Goal: Information Seeking & Learning: Check status

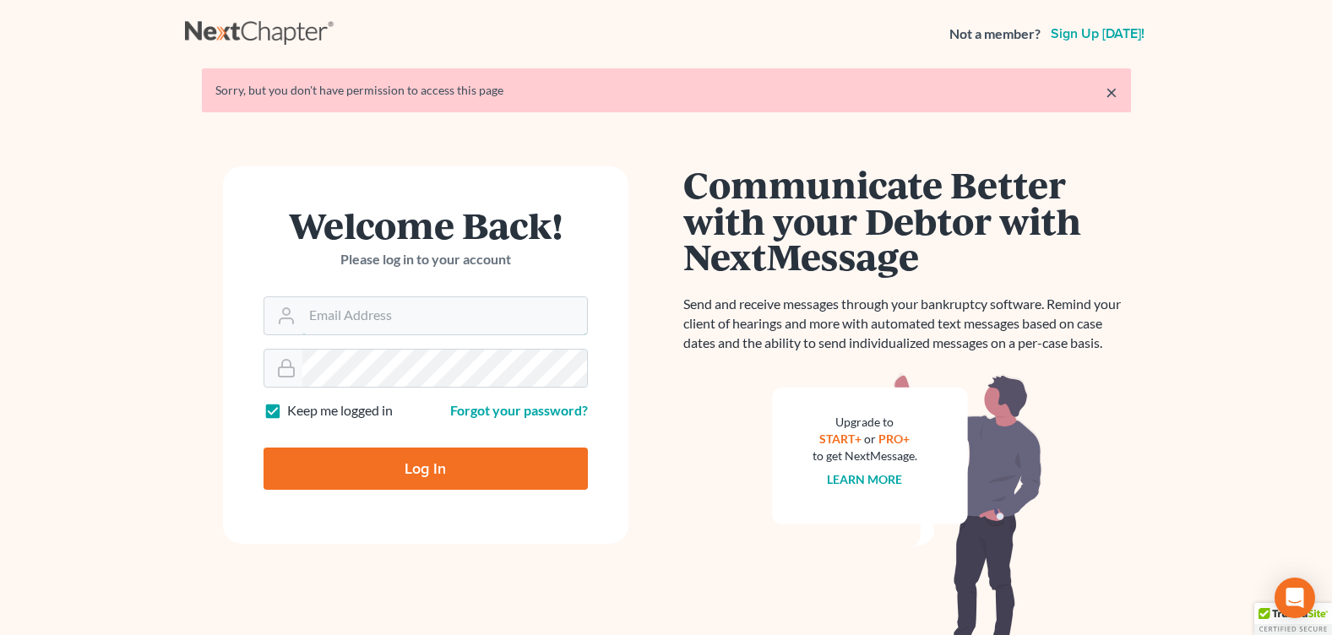
type input "[PERSON_NAME][EMAIL_ADDRESS][DOMAIN_NAME]"
click at [345, 481] on input "Log In" at bounding box center [425, 469] width 324 height 42
type input "Thinking..."
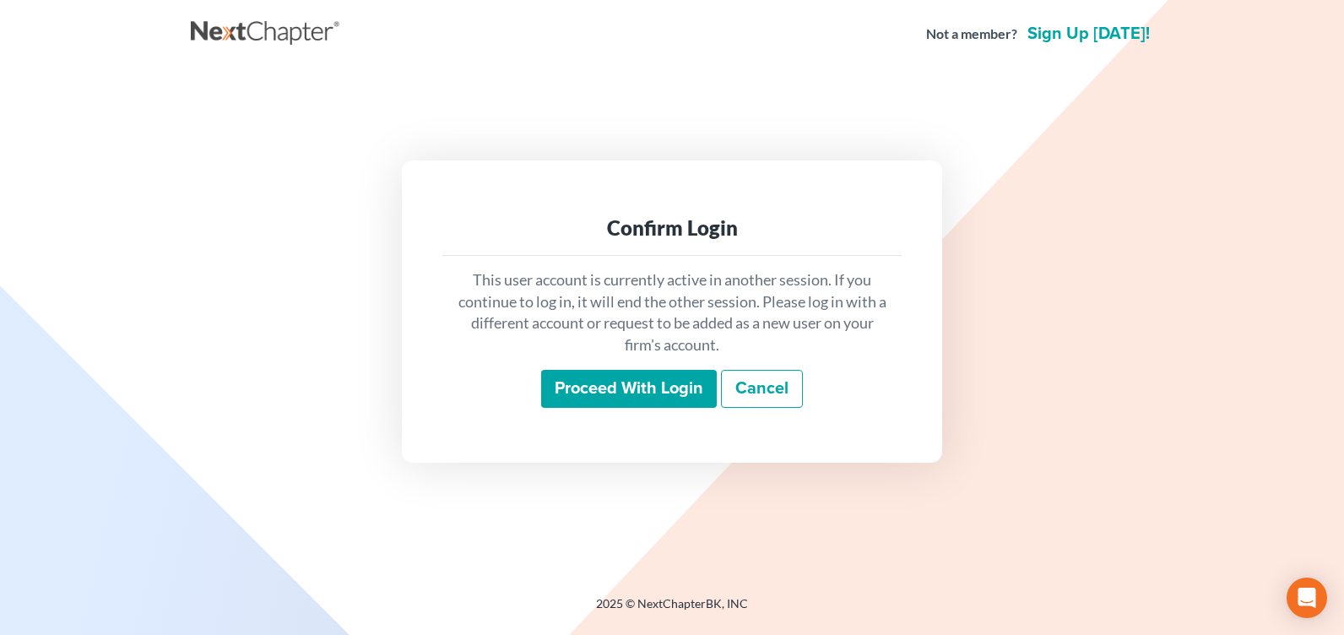
click at [664, 374] on input "Proceed with login" at bounding box center [629, 389] width 176 height 39
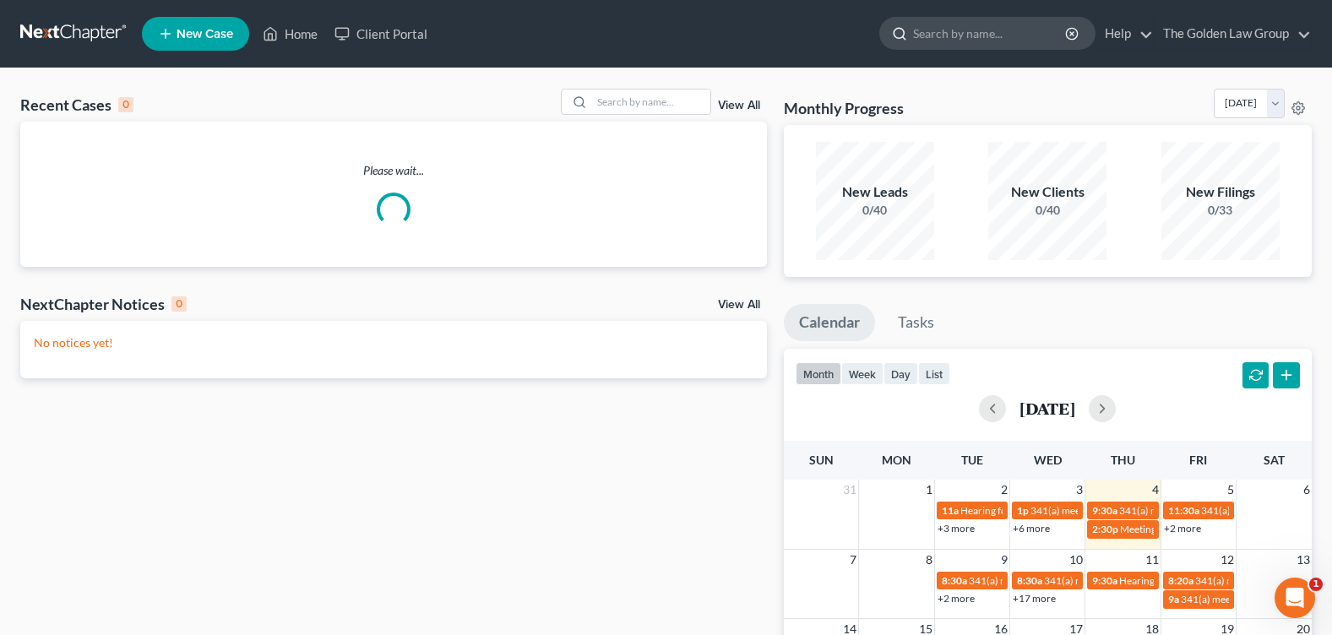
click at [937, 30] on input "search" at bounding box center [990, 33] width 155 height 31
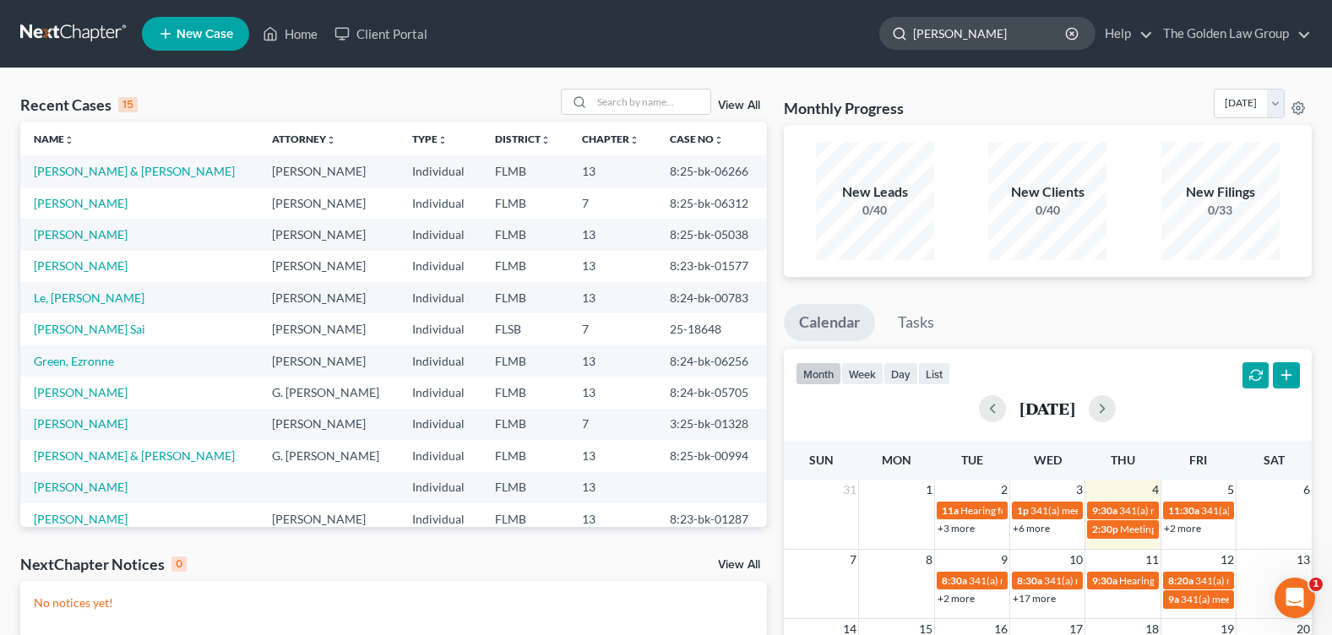
type input "[PERSON_NAME]"
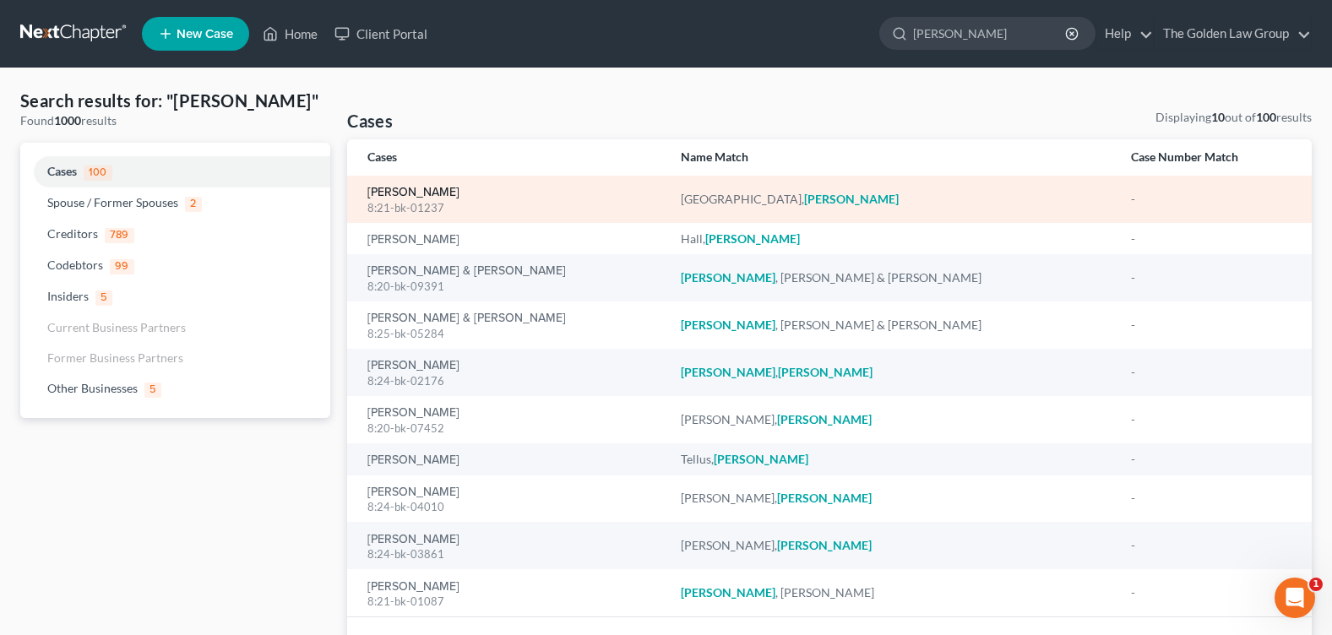
click at [429, 191] on link "Santiago, Jacobi" at bounding box center [413, 193] width 92 height 12
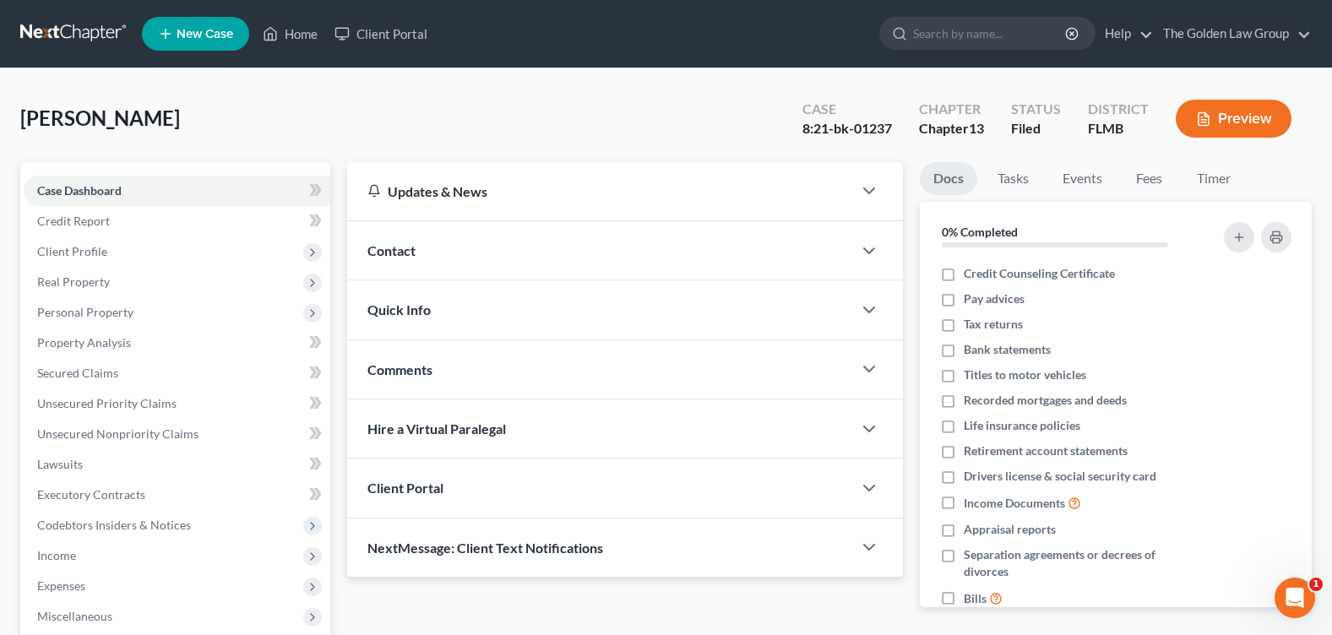
scroll to position [293, 0]
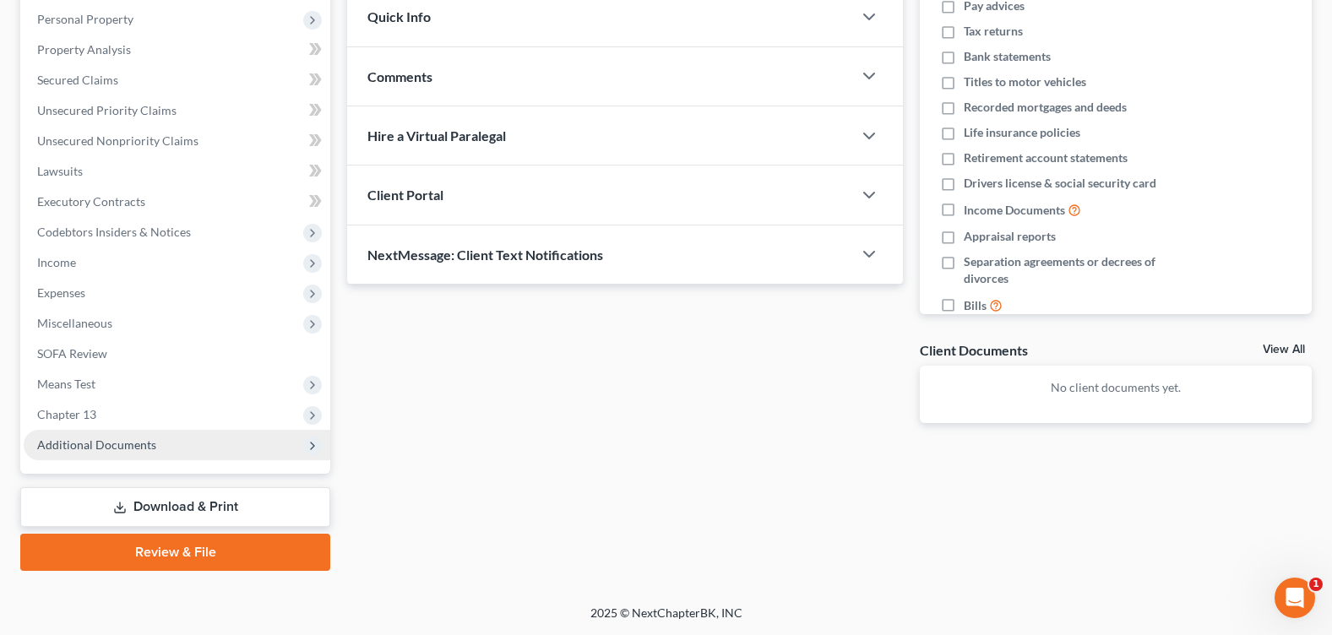
click at [105, 448] on span "Additional Documents" at bounding box center [96, 444] width 119 height 14
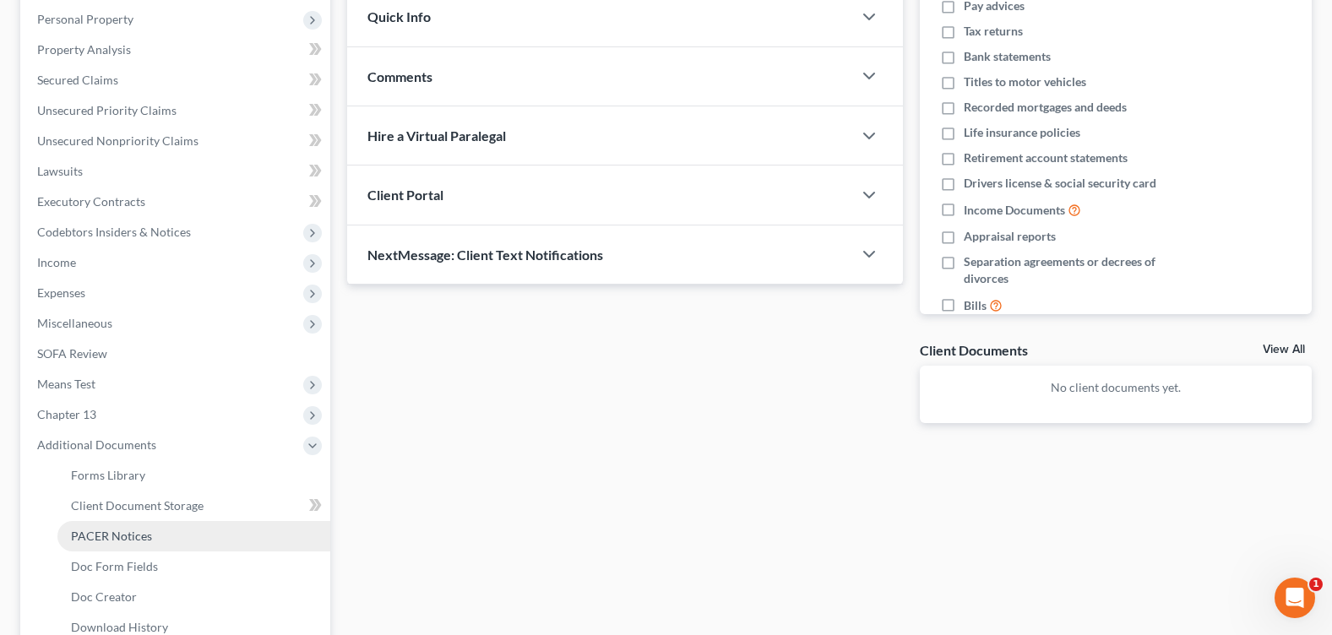
click at [143, 530] on span "PACER Notices" at bounding box center [111, 536] width 81 height 14
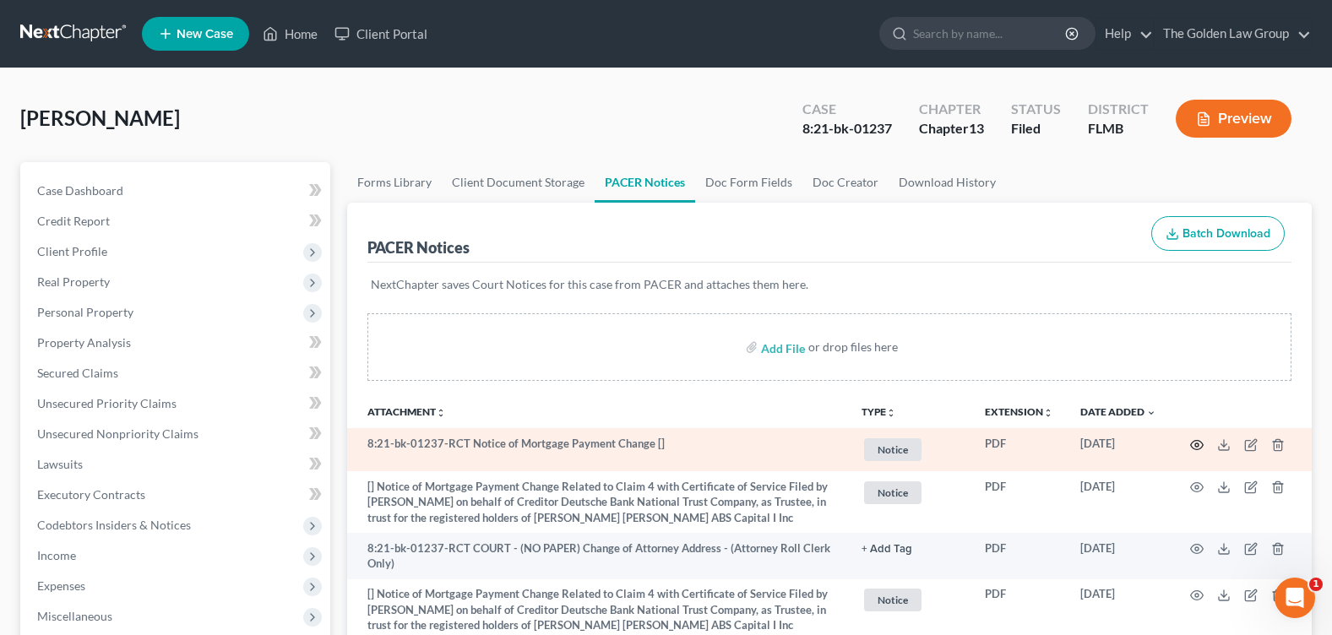
click at [1201, 442] on icon "button" at bounding box center [1197, 444] width 13 height 9
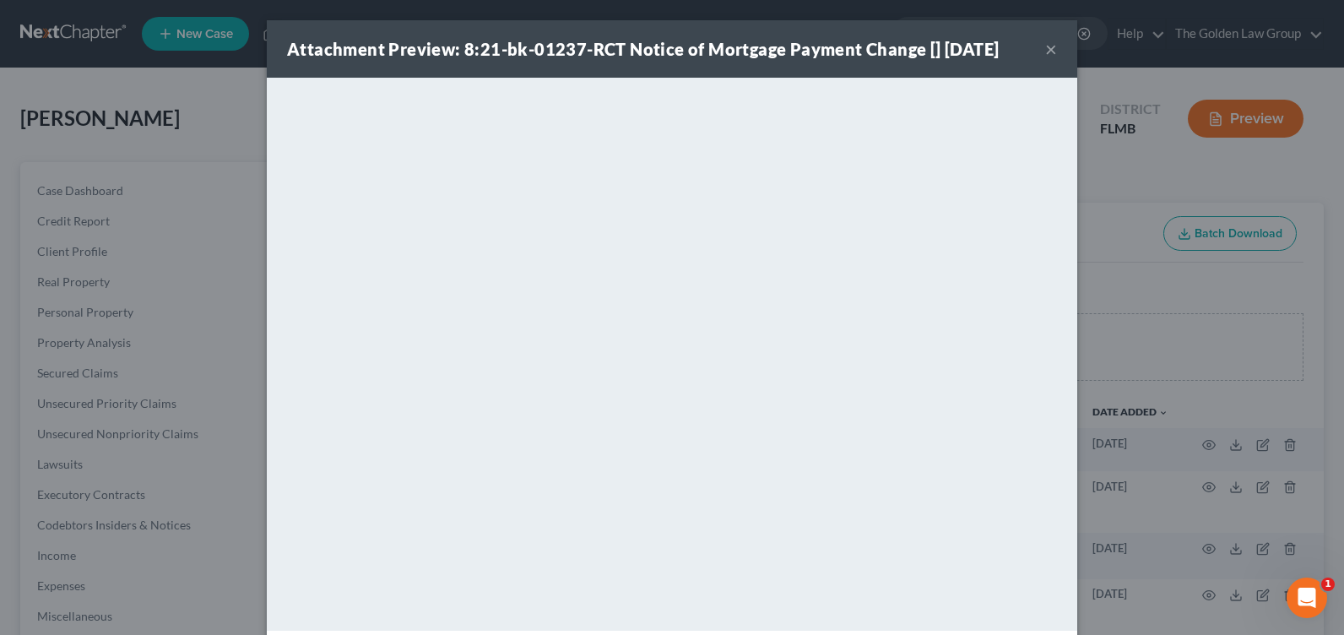
click at [1049, 58] on button "×" at bounding box center [1051, 49] width 12 height 20
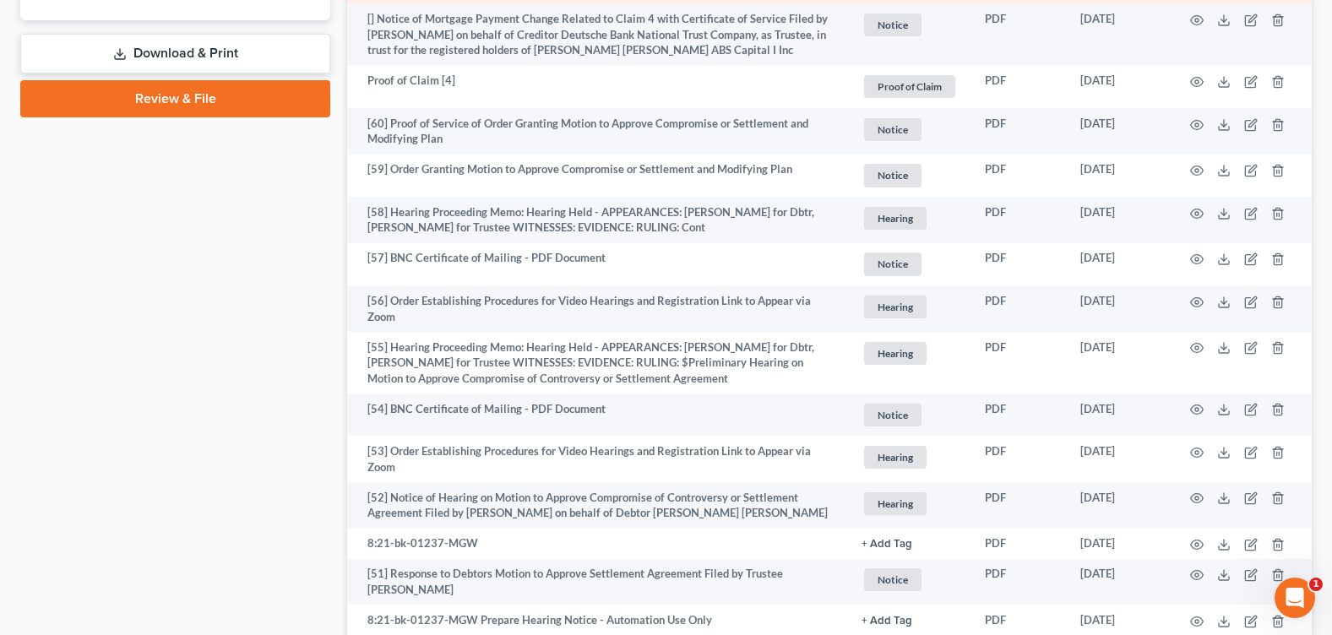
scroll to position [1098, 0]
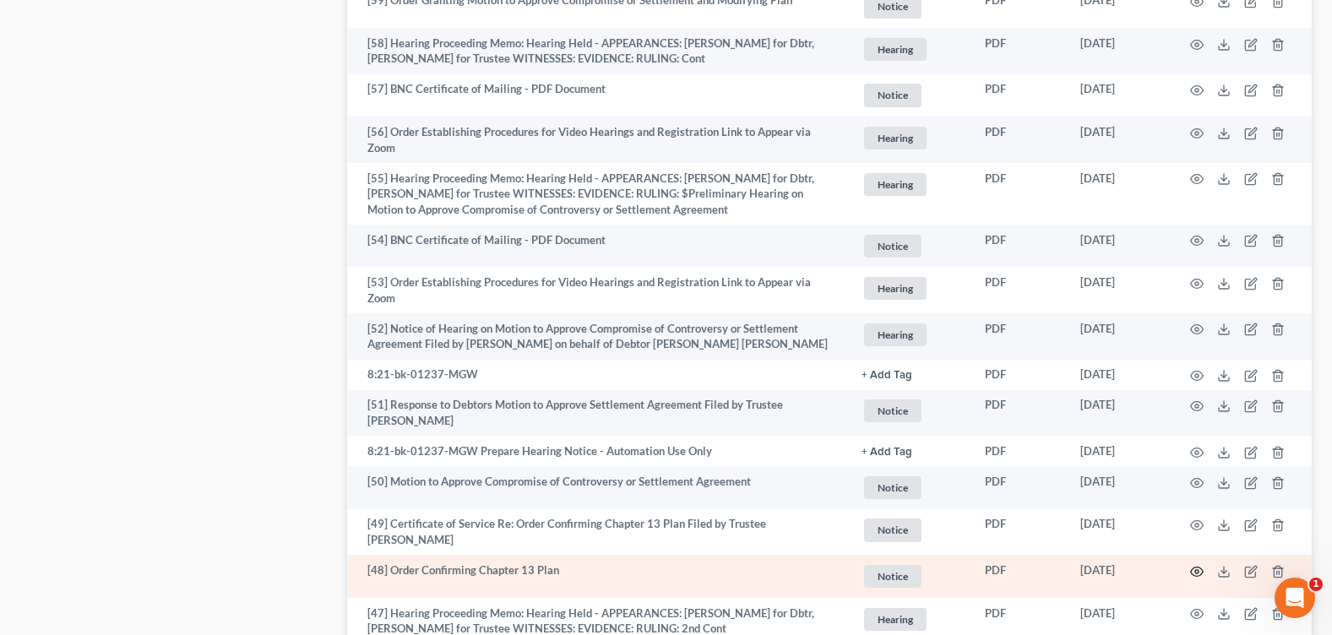
click at [1195, 570] on icon "button" at bounding box center [1197, 572] width 14 height 14
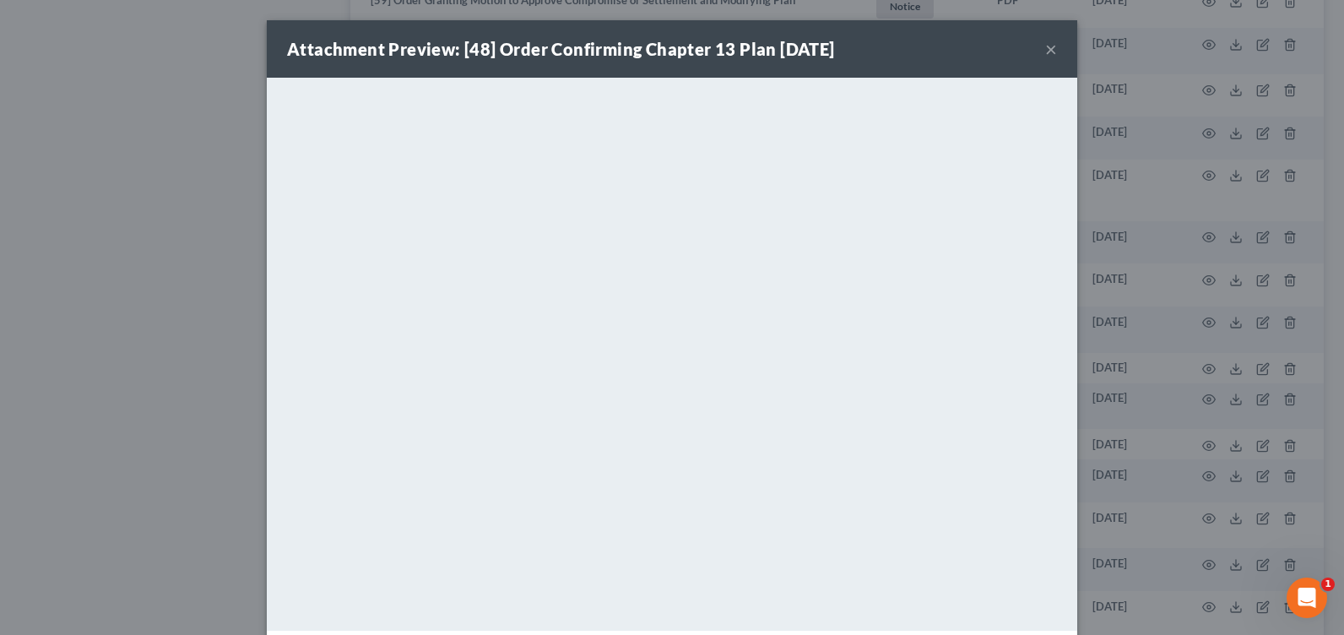
click at [1046, 46] on button "×" at bounding box center [1051, 49] width 12 height 20
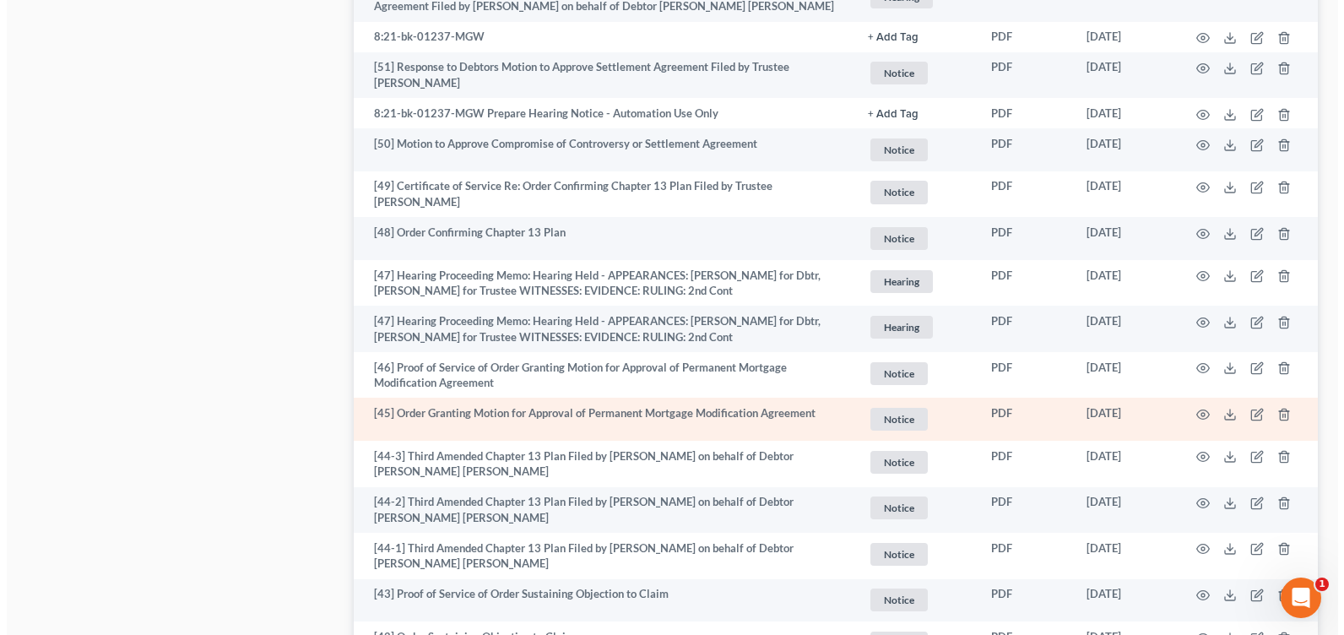
scroll to position [1520, 0]
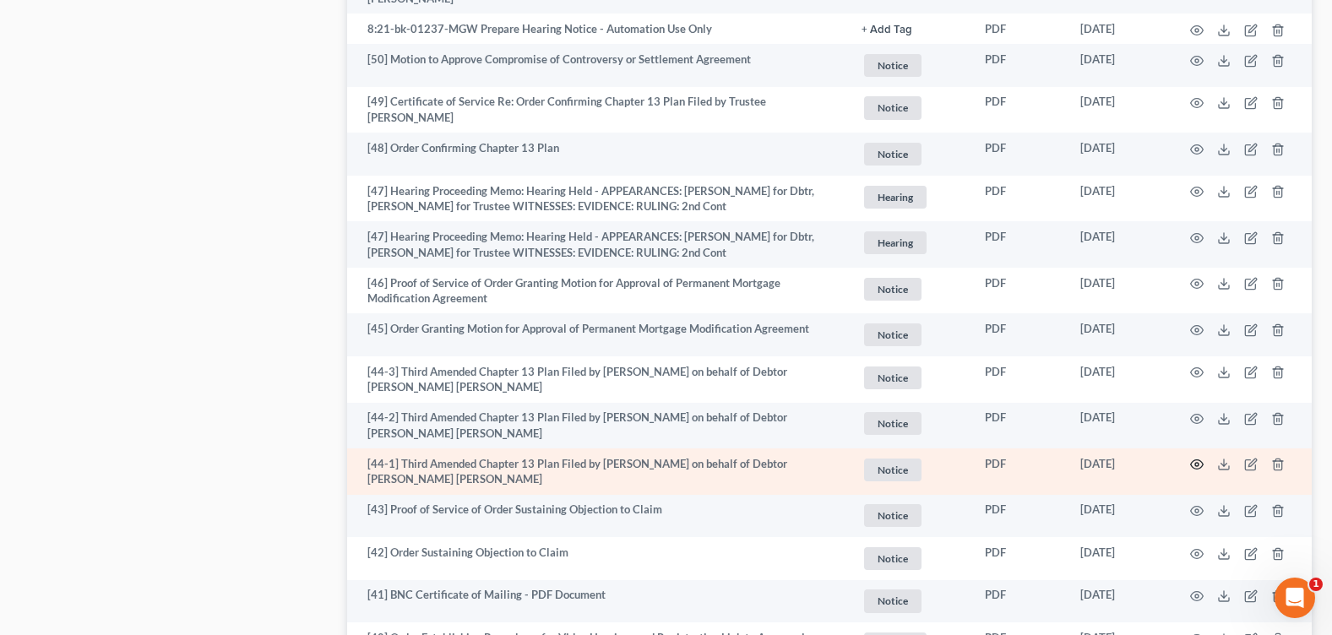
click at [1198, 459] on icon "button" at bounding box center [1197, 465] width 14 height 14
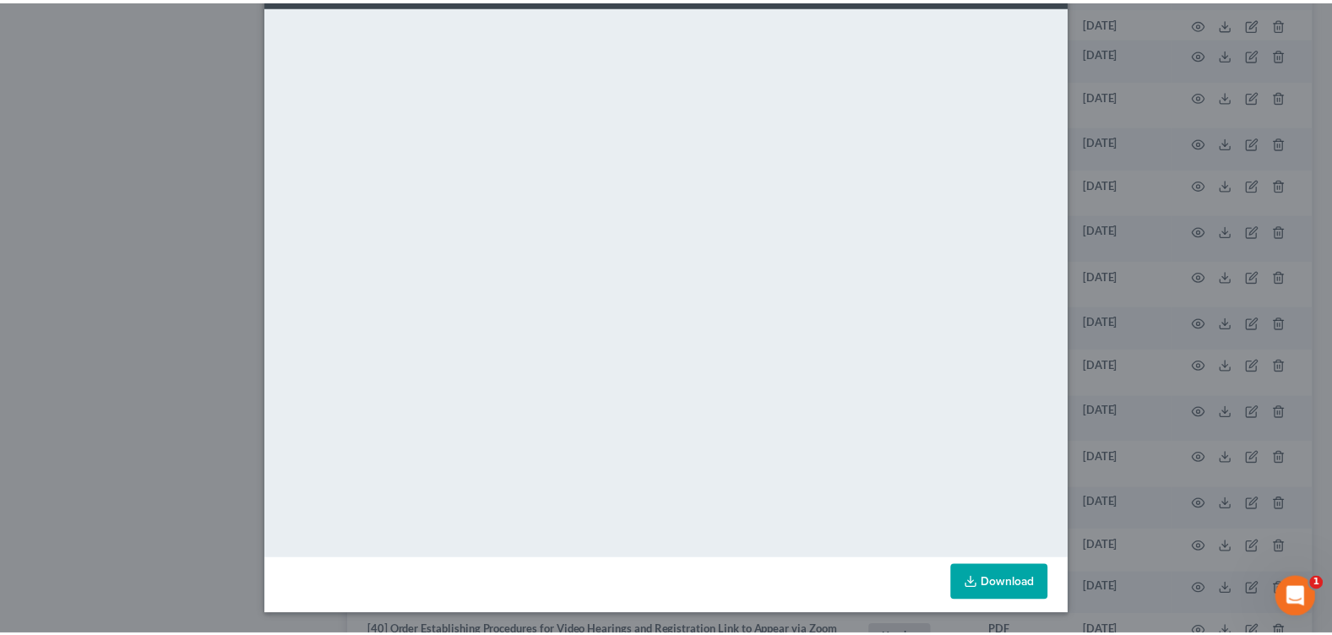
scroll to position [0, 0]
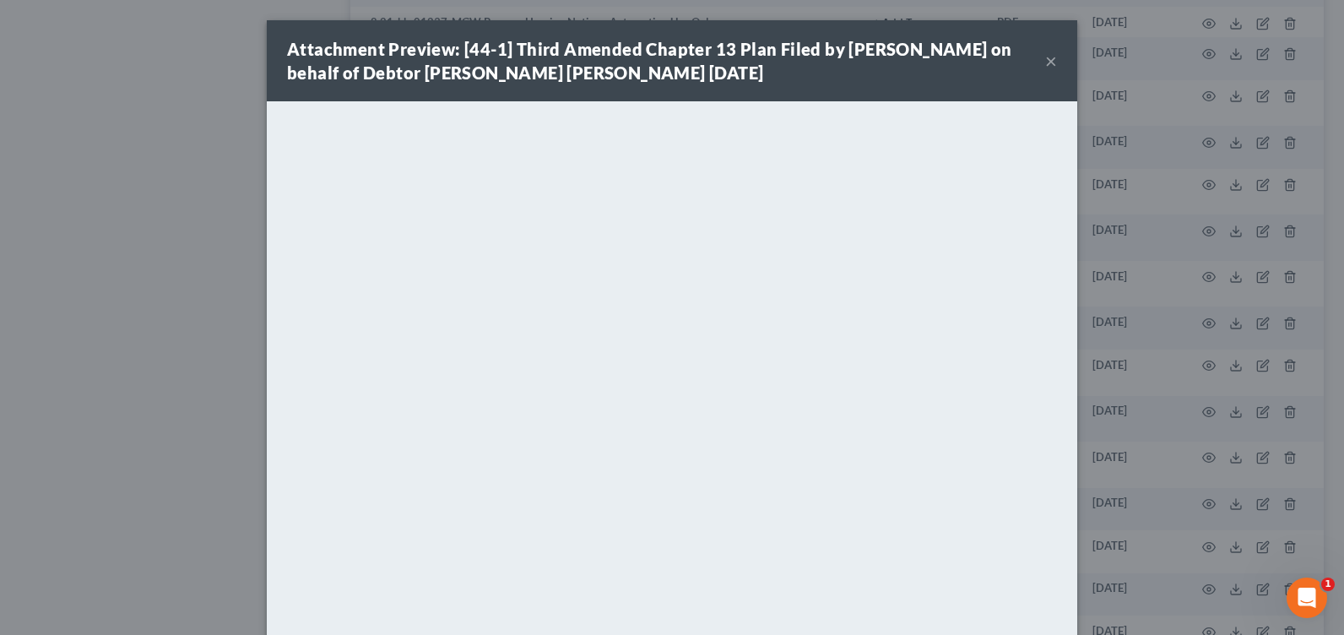
drag, startPoint x: 1046, startPoint y: 62, endPoint x: 1024, endPoint y: 133, distance: 74.2
click at [1045, 62] on button "×" at bounding box center [1051, 61] width 12 height 20
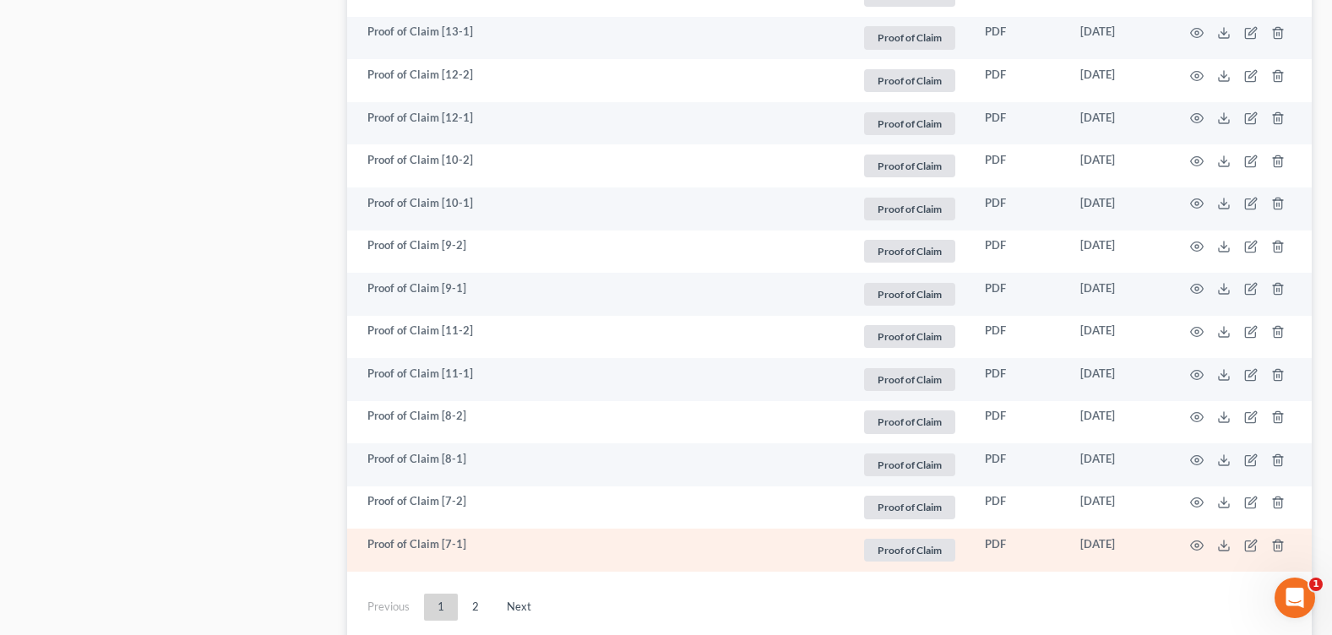
scroll to position [3331, 0]
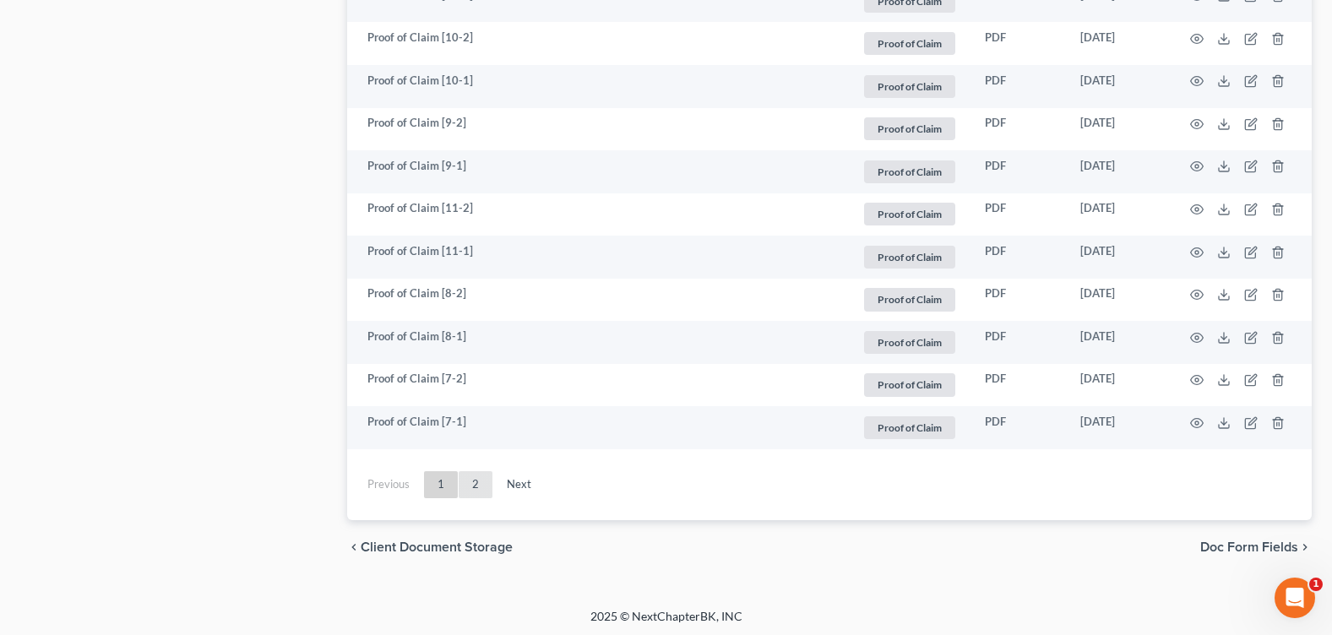
drag, startPoint x: 470, startPoint y: 481, endPoint x: 478, endPoint y: 489, distance: 10.7
click at [469, 481] on link "2" at bounding box center [476, 484] width 34 height 27
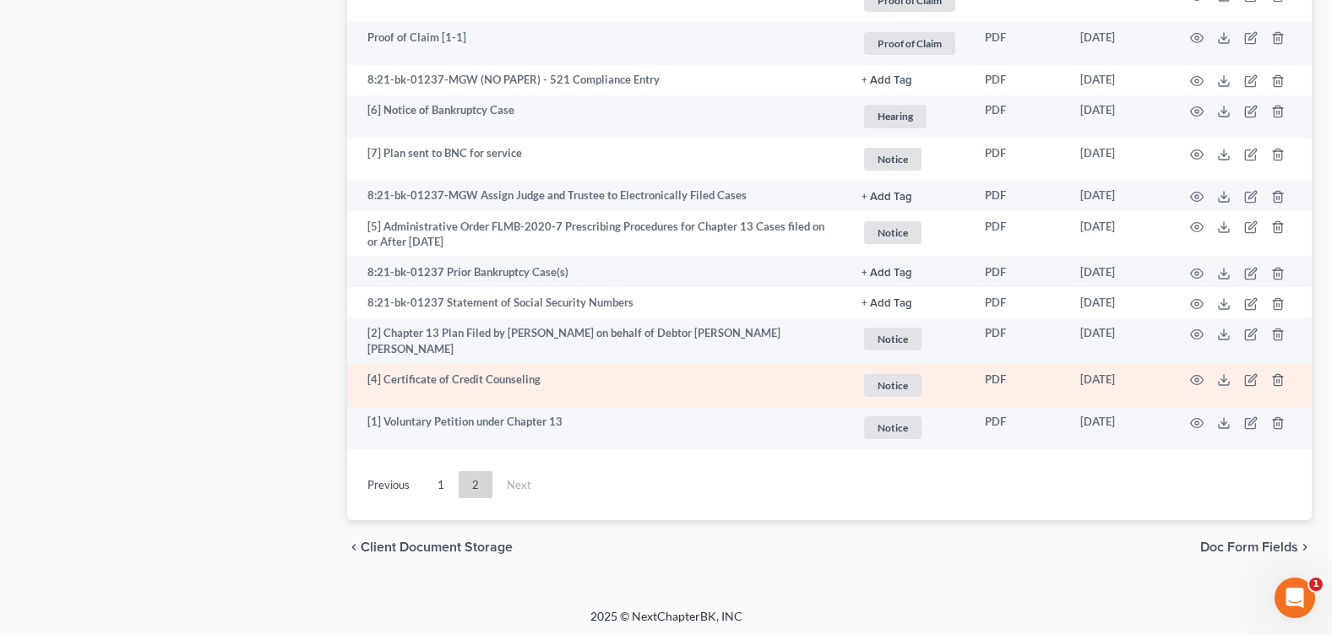
scroll to position [1624, 0]
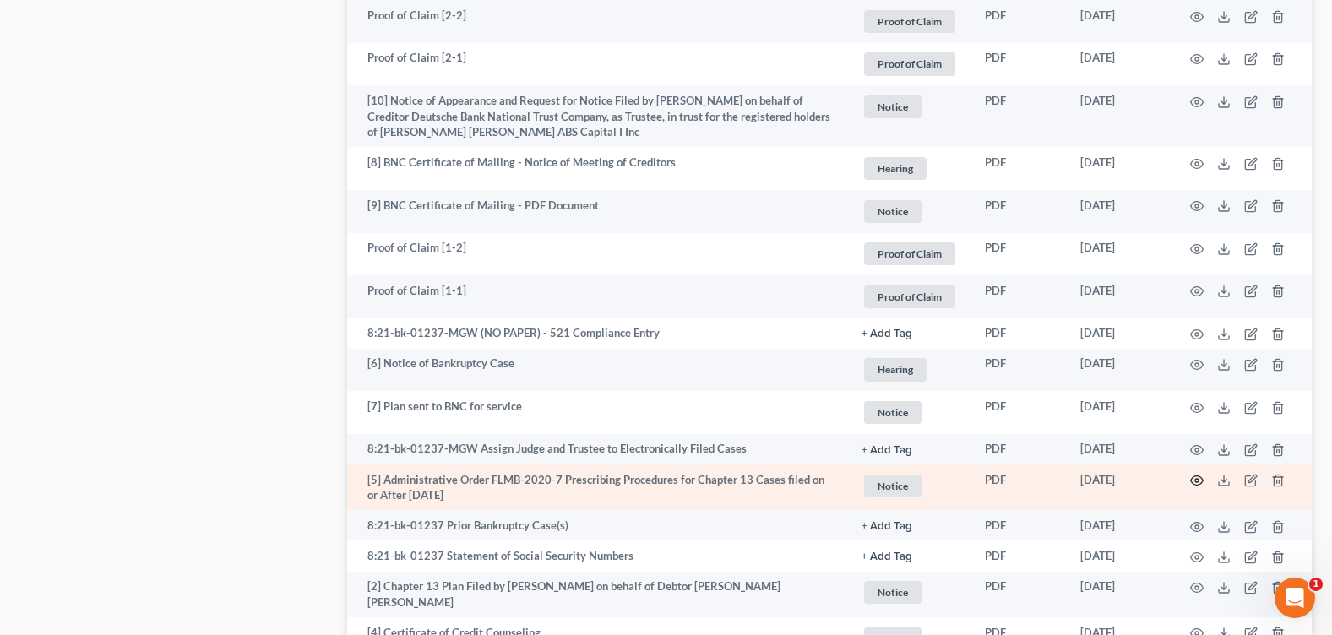
click at [1197, 477] on icon "button" at bounding box center [1197, 481] width 14 height 14
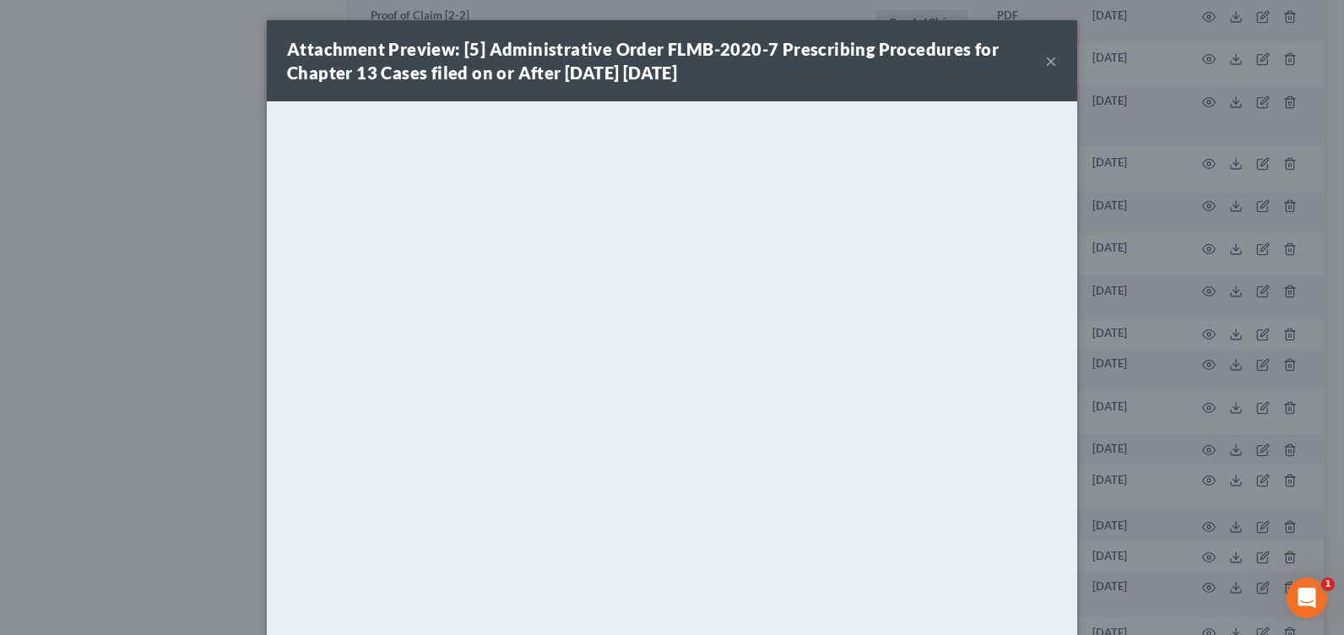
click at [1046, 61] on button "×" at bounding box center [1051, 61] width 12 height 20
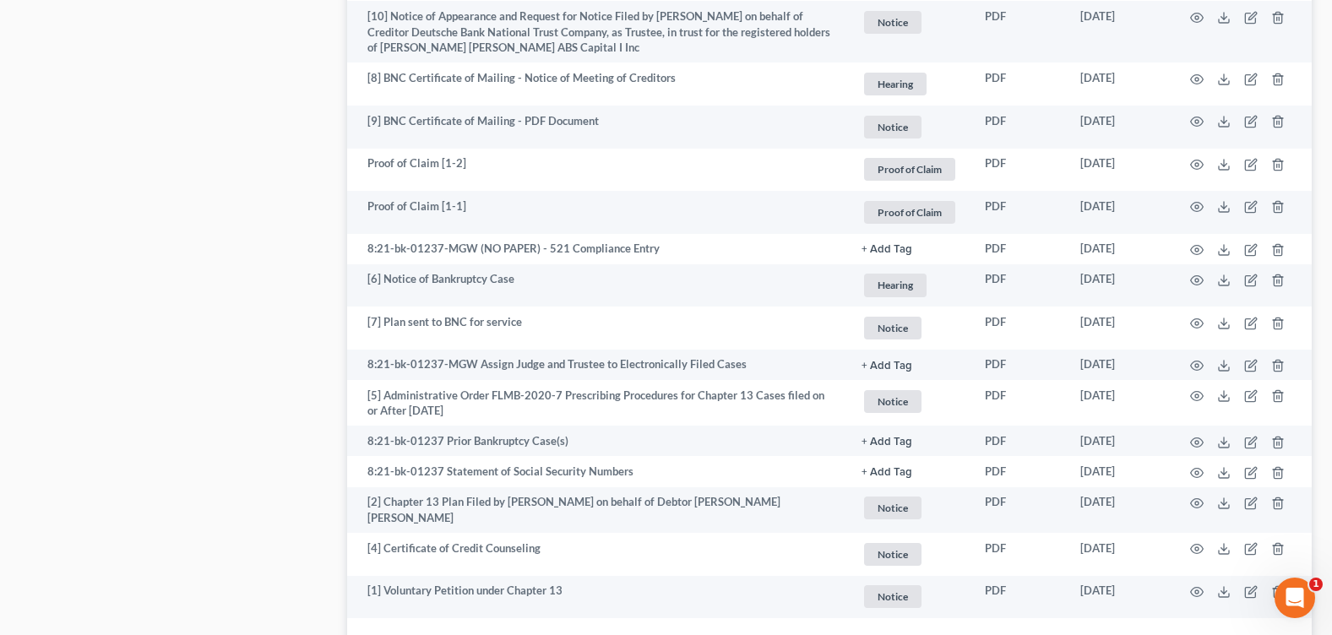
scroll to position [1877, 0]
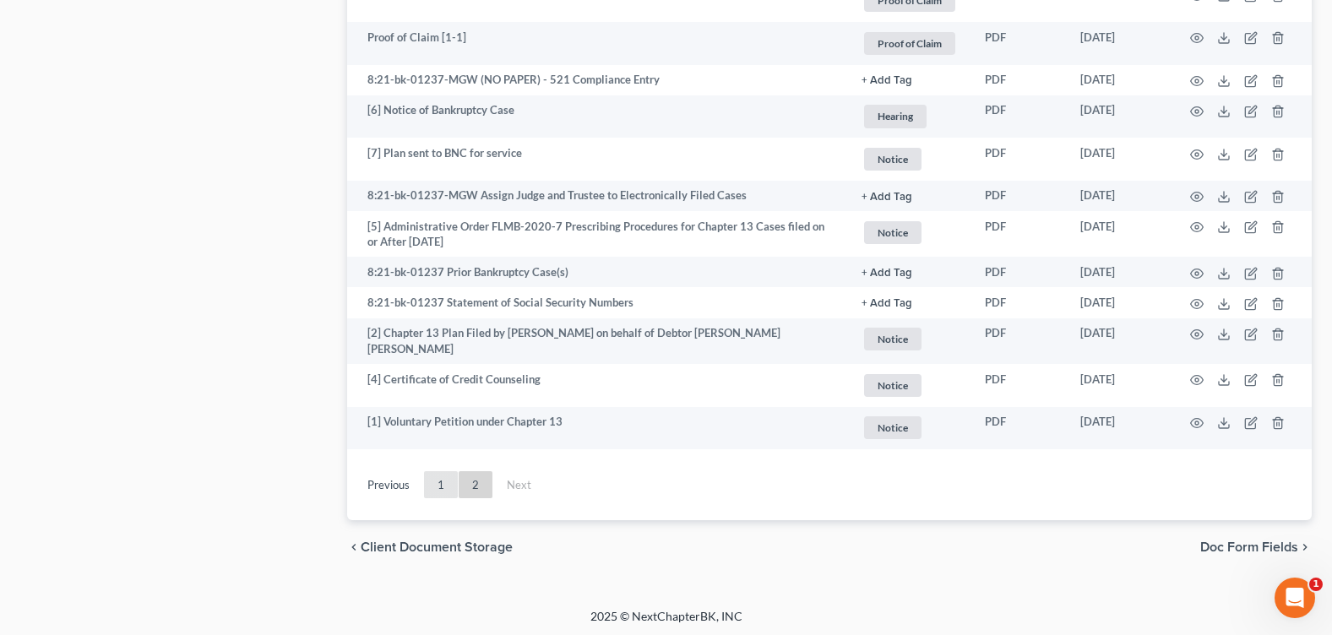
click at [437, 474] on link "1" at bounding box center [441, 484] width 34 height 27
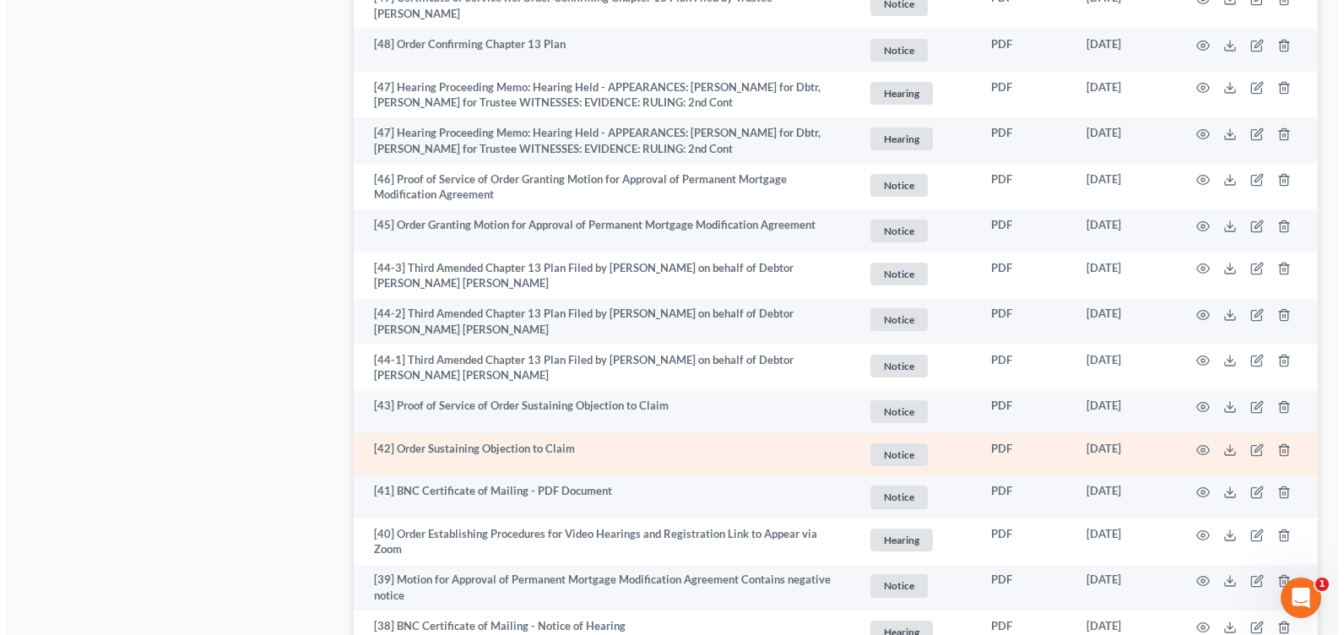
scroll to position [1455, 0]
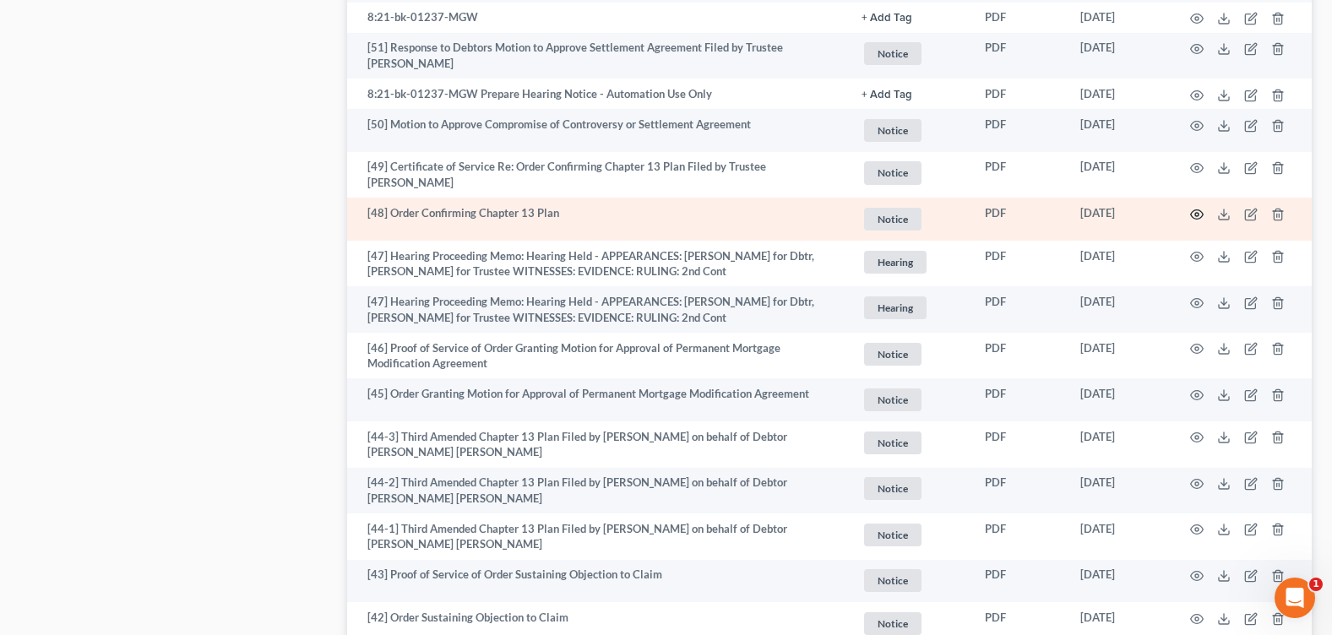
click at [1196, 213] on circle "button" at bounding box center [1196, 214] width 3 height 3
